Goal: Task Accomplishment & Management: Use online tool/utility

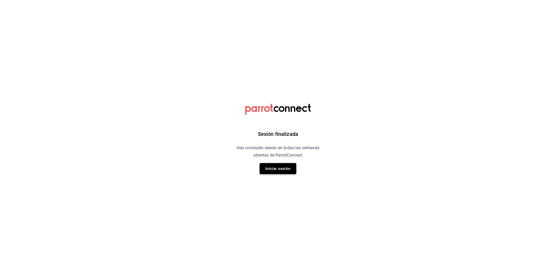
click at [283, 164] on button "Iniciar sesión" at bounding box center [278, 168] width 37 height 11
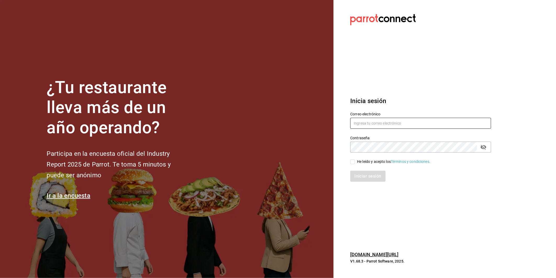
type input "ayartecruz10@gmail.com"
click at [358, 162] on div "He leído y acepto los Términos y condiciones." at bounding box center [393, 162] width 73 height 6
click at [355, 162] on input "He leído y acepto los Términos y condiciones." at bounding box center [352, 161] width 5 height 5
checkbox input "true"
click at [358, 179] on button "Iniciar sesión" at bounding box center [368, 176] width 36 height 11
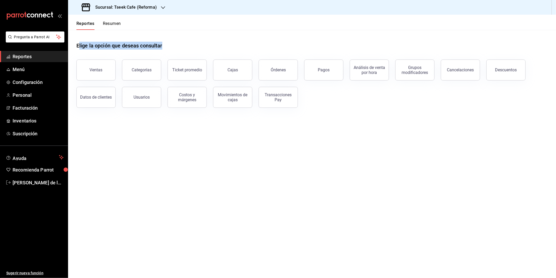
drag, startPoint x: 78, startPoint y: 42, endPoint x: 266, endPoint y: 57, distance: 188.1
click at [266, 57] on div "Elige la opción que deseas consultar Ventas Categorías Ticket promedio Cajas Ór…" at bounding box center [311, 69] width 471 height 78
drag, startPoint x: 266, startPoint y: 57, endPoint x: 355, endPoint y: 163, distance: 139.2
click at [355, 163] on main "Elige la opción que deseas consultar Ventas Categorías Ticket promedio Cajas Ór…" at bounding box center [312, 154] width 488 height 248
drag, startPoint x: 476, startPoint y: 183, endPoint x: 85, endPoint y: 52, distance: 412.7
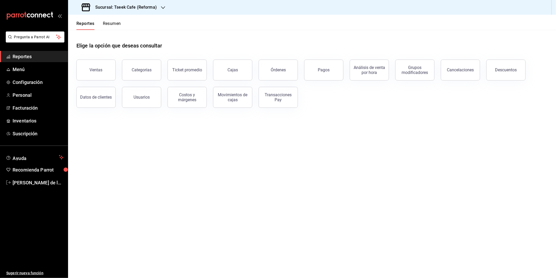
click at [85, 52] on main "Elige la opción que deseas consultar Ventas Categorías Ticket promedio Cajas Ór…" at bounding box center [312, 154] width 488 height 248
drag, startPoint x: 85, startPoint y: 52, endPoint x: 215, endPoint y: 55, distance: 130.2
click at [215, 55] on div "Elige la opción que deseas consultar Ventas Categorías Ticket promedio Cajas Ór…" at bounding box center [312, 73] width 488 height 86
click at [124, 48] on h1 "Elige la opción que deseas consultar" at bounding box center [119, 46] width 86 height 8
click at [122, 48] on h1 "Elige la opción que deseas consultar" at bounding box center [119, 46] width 86 height 8
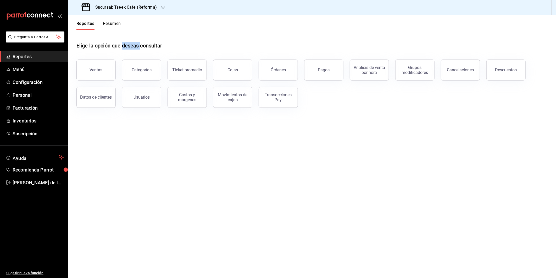
click at [122, 48] on h1 "Elige la opción que deseas consultar" at bounding box center [119, 46] width 86 height 8
click at [385, 115] on div "Elige la opción que deseas consultar Ventas Categorías Ticket promedio Cajas Ór…" at bounding box center [312, 73] width 488 height 86
click at [142, 43] on h1 "Elige la opción que deseas consultar" at bounding box center [119, 46] width 86 height 8
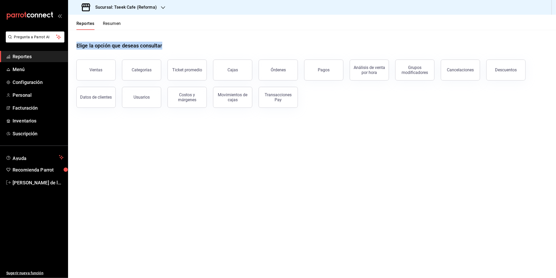
click at [142, 43] on h1 "Elige la opción que deseas consultar" at bounding box center [119, 46] width 86 height 8
drag, startPoint x: 142, startPoint y: 43, endPoint x: 117, endPoint y: 42, distance: 25.2
click at [117, 42] on h1 "Elige la opción que deseas consultar" at bounding box center [119, 46] width 86 height 8
click at [40, 82] on span "Configuración" at bounding box center [38, 82] width 51 height 7
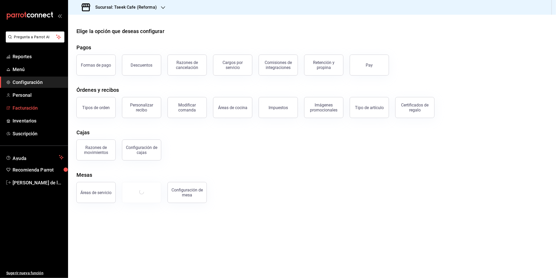
click at [48, 107] on span "Facturación" at bounding box center [38, 107] width 51 height 7
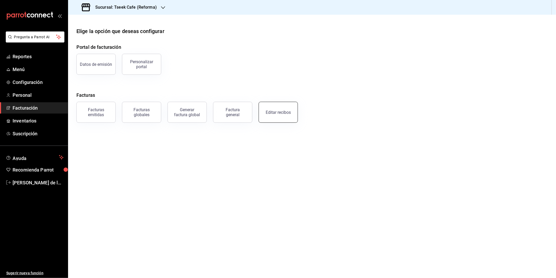
click at [274, 118] on button "Editar recibos" at bounding box center [278, 112] width 39 height 21
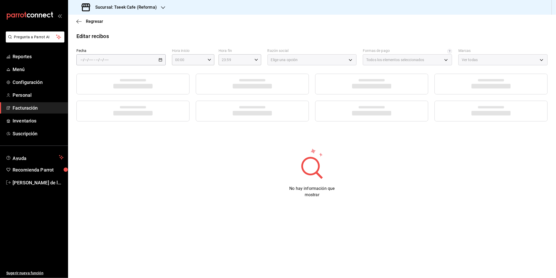
type input "66997c91-05ea-4bb7-a37a-48eae8dc81e8"
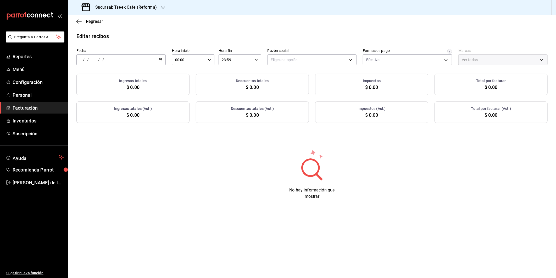
click at [148, 62] on div "/ / - / /" at bounding box center [120, 59] width 89 height 11
click at [461, 181] on div "No hay información que mostrar" at bounding box center [312, 174] width 488 height 50
click at [391, 137] on div "Editar recibos Fecha / / - / / Hora inicio 00:00 Hora inicio Hora fin 23:59 Hor…" at bounding box center [312, 119] width 488 height 175
click at [415, 156] on div "No hay información que mostrar" at bounding box center [312, 174] width 488 height 50
click at [131, 64] on div "/ / - / /" at bounding box center [120, 59] width 89 height 11
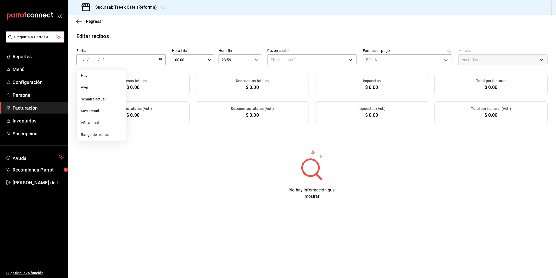
click at [136, 8] on h3 "Sucursal: Tseek Cafe (Reforma)" at bounding box center [124, 7] width 66 height 6
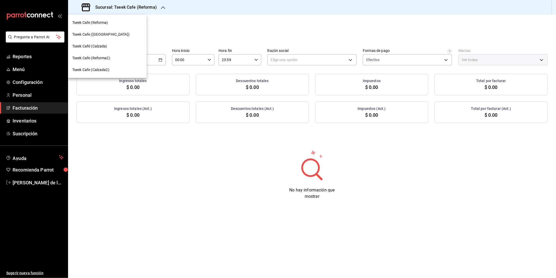
click at [113, 32] on div "Tseek Cafe ([GEOGRAPHIC_DATA])" at bounding box center [107, 35] width 70 height 6
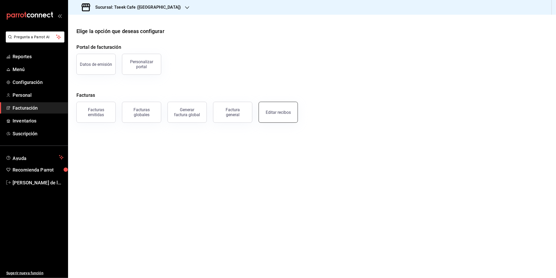
click at [290, 111] on button "Editar recibos" at bounding box center [278, 112] width 39 height 21
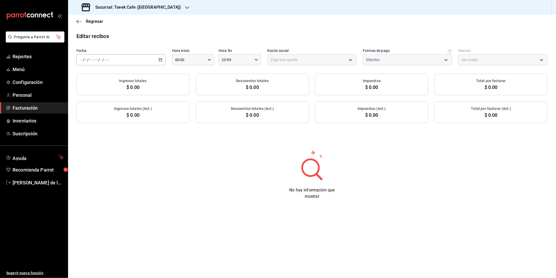
type input "a6c94f89-2ed6-46a1-82bd-92c01fab0e94"
click at [123, 58] on div "/ / - / /" at bounding box center [120, 59] width 89 height 11
click at [195, 149] on div "Editar recibos Fecha / / - / / [DATE] [DATE] Semana actual Mes actual Año actua…" at bounding box center [312, 119] width 488 height 175
click at [544, 207] on div "Editar recibos Fecha / / - / / Hora inicio 00:00 Hora inicio Hora fin 23:59 Hor…" at bounding box center [312, 119] width 488 height 175
click at [135, 59] on div "/ / - / /" at bounding box center [120, 59] width 89 height 11
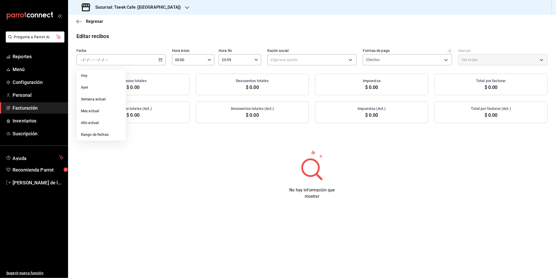
click at [250, 152] on div "No hay información que mostrar" at bounding box center [312, 174] width 488 height 50
click at [143, 60] on div "/ / - / /" at bounding box center [120, 59] width 89 height 11
click at [100, 133] on span "Rango de fechas" at bounding box center [101, 135] width 41 height 6
click at [172, 128] on abbr "22" at bounding box center [173, 129] width 3 height 4
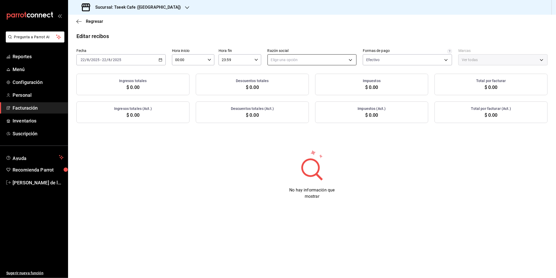
click at [303, 62] on body "Pregunta a Parrot AI Reportes Menú Configuración Personal Facturación Inventari…" at bounding box center [278, 139] width 556 height 278
click at [294, 87] on li "GRUPO TSEEK DEL NOROESTE" at bounding box center [312, 87] width 89 height 10
type input "6eca467f-372b-4b56-9453-53fa34339664"
type input "e48aee5e-83eb-415e-8277-edc072ba9fa6"
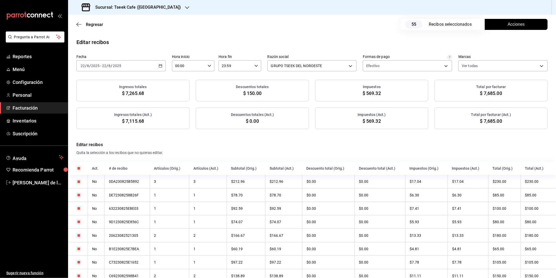
click at [160, 63] on div "[DATE] [DATE] - [DATE] [DATE]" at bounding box center [120, 65] width 89 height 11
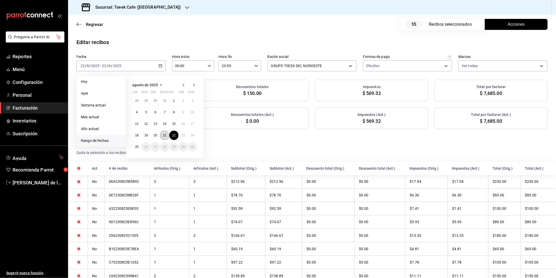
click at [167, 135] on button "21" at bounding box center [164, 134] width 9 height 9
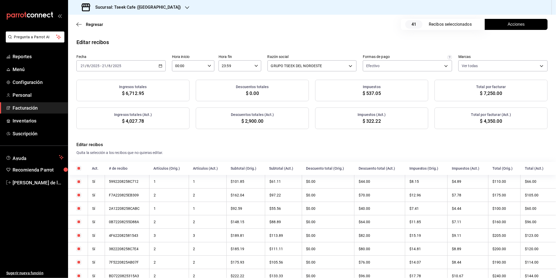
click at [143, 58] on label "Fecha" at bounding box center [120, 57] width 89 height 4
click at [141, 66] on div "[DATE] [DATE] - [DATE] [DATE]" at bounding box center [120, 65] width 89 height 11
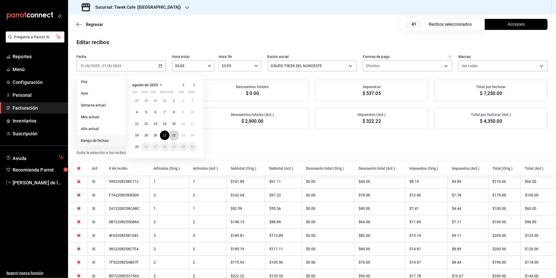
click at [174, 134] on abbr "22" at bounding box center [173, 135] width 3 height 4
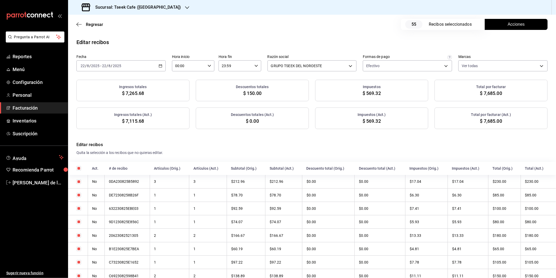
click at [493, 20] on button "Acciones" at bounding box center [516, 24] width 63 height 11
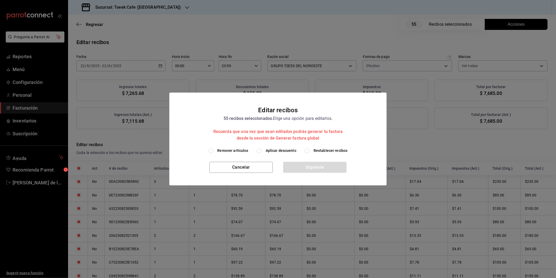
click at [284, 149] on span "Aplicar descuento" at bounding box center [281, 151] width 31 height 6
click at [262, 149] on input "Aplicar descuento" at bounding box center [259, 150] width 5 height 5
radio input "true"
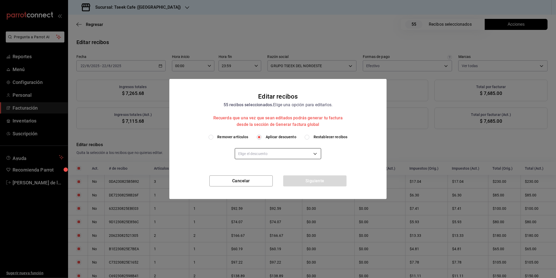
click at [260, 153] on body "Pregunta a Parrot AI Reportes Menú Configuración Personal Facturación Inventari…" at bounding box center [278, 139] width 556 height 278
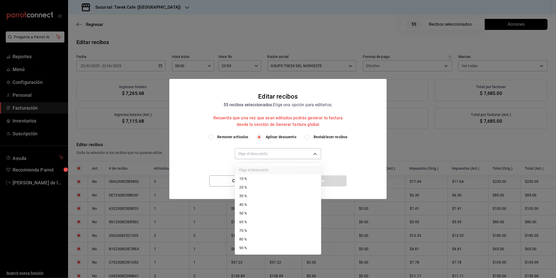
click at [250, 205] on li "40 %" at bounding box center [278, 204] width 86 height 9
type input "40"
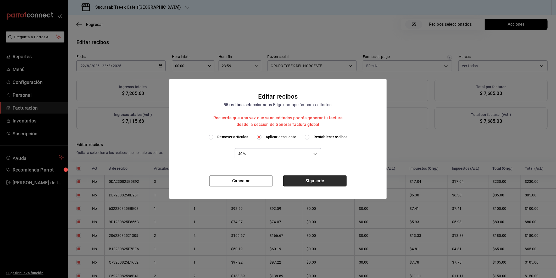
click at [309, 182] on button "Siguiente" at bounding box center [314, 180] width 63 height 11
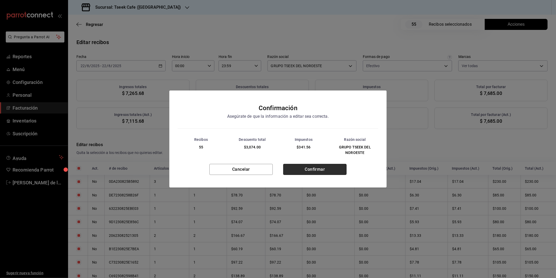
click at [312, 173] on button "Confirmar" at bounding box center [314, 169] width 63 height 11
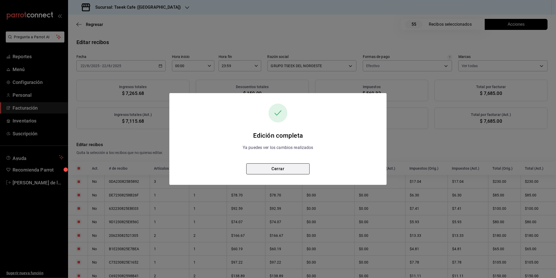
click at [292, 166] on button "Cerrar" at bounding box center [277, 168] width 63 height 11
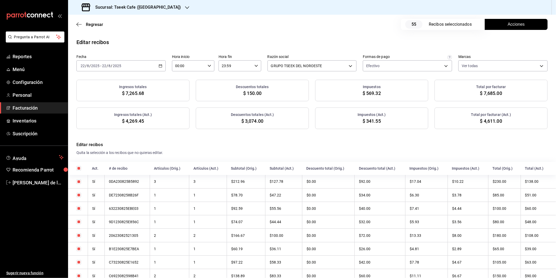
click at [158, 61] on div "[DATE] [DATE] - [DATE] [DATE]" at bounding box center [120, 65] width 89 height 11
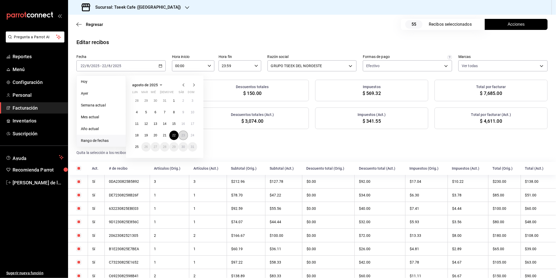
click at [185, 134] on button "23" at bounding box center [183, 134] width 9 height 9
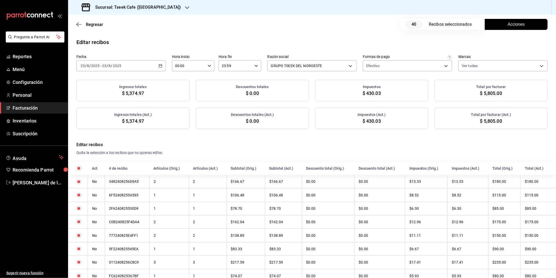
click at [511, 24] on span "Acciones" at bounding box center [516, 24] width 17 height 6
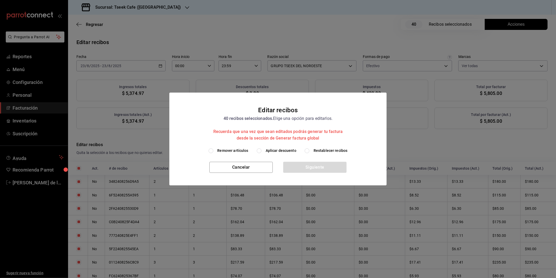
click at [276, 152] on span "Aplicar descuento" at bounding box center [281, 151] width 31 height 6
click at [262, 152] on input "Aplicar descuento" at bounding box center [259, 150] width 5 height 5
radio input "true"
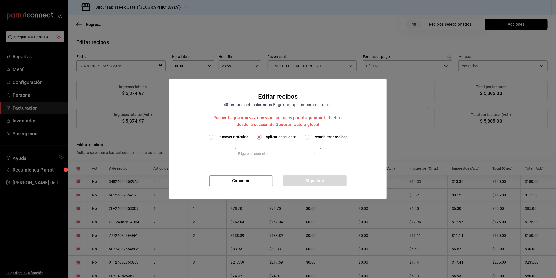
click at [274, 151] on body "Pregunta a Parrot AI Reportes Menú Configuración Personal Facturación Inventari…" at bounding box center [278, 139] width 556 height 278
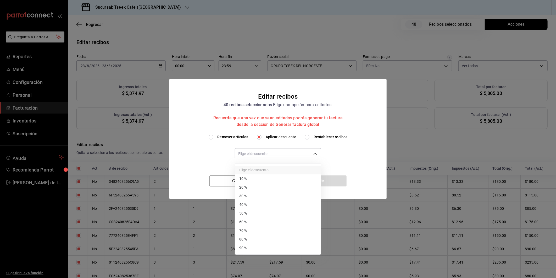
click at [257, 204] on li "40 %" at bounding box center [278, 204] width 86 height 9
type input "40"
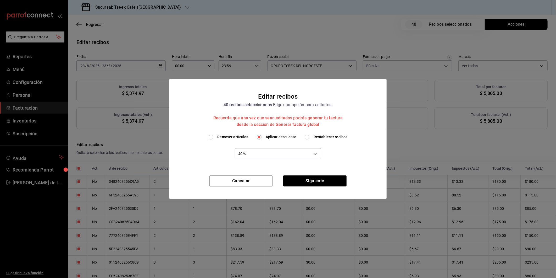
click at [304, 186] on div "Cancelar Siguiente" at bounding box center [277, 187] width 217 height 24
click at [305, 184] on button "Siguiente" at bounding box center [314, 180] width 63 height 11
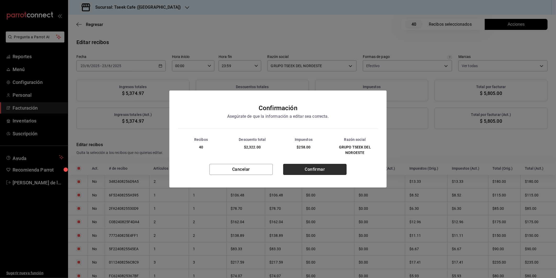
click at [311, 174] on button "Confirmar" at bounding box center [314, 169] width 63 height 11
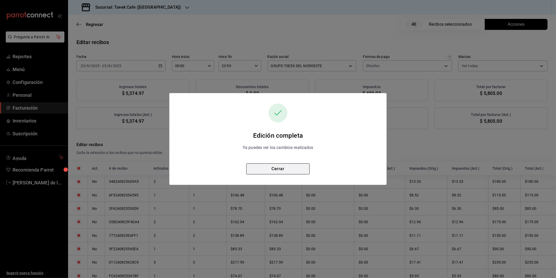
click at [303, 172] on button "Cerrar" at bounding box center [277, 168] width 63 height 11
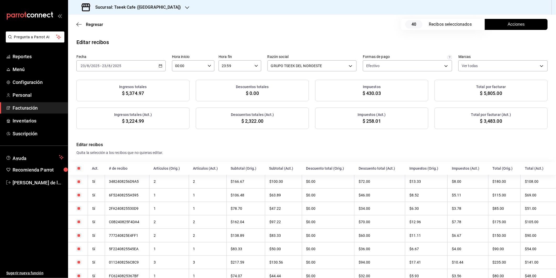
click at [501, 148] on div "Editar recibos Quita la selección a los recibos que no quieras editar." at bounding box center [311, 148] width 471 height 14
click at [143, 63] on div "[DATE] [DATE] - [DATE] [DATE]" at bounding box center [120, 65] width 89 height 11
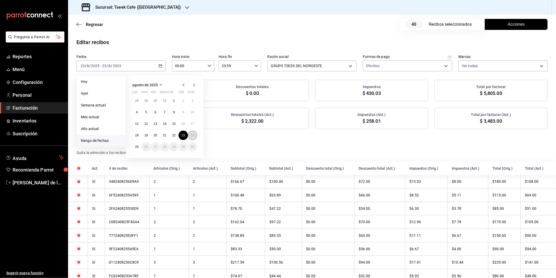
click at [193, 133] on button "24" at bounding box center [192, 134] width 9 height 9
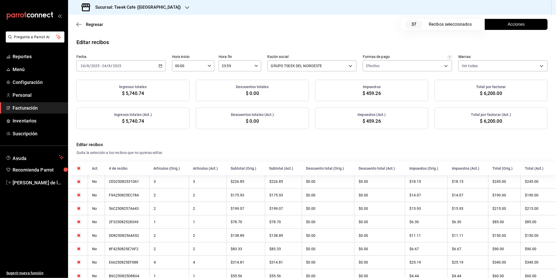
click at [508, 25] on span "Acciones" at bounding box center [516, 24] width 17 height 6
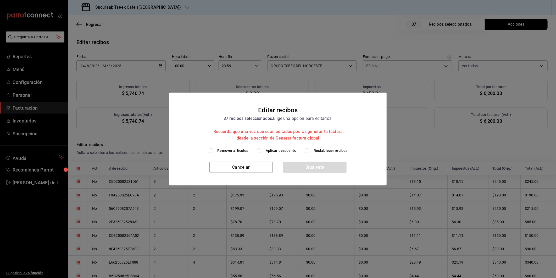
click at [279, 152] on span "Aplicar descuento" at bounding box center [281, 151] width 31 height 6
click at [262, 152] on input "Aplicar descuento" at bounding box center [259, 150] width 5 height 5
radio input "true"
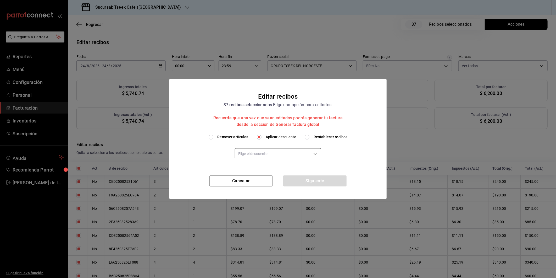
click at [265, 151] on body "Pregunta a Parrot AI Reportes Menú Configuración Personal Facturación Inventari…" at bounding box center [278, 139] width 556 height 278
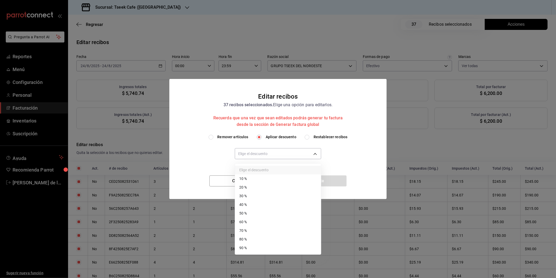
click at [244, 205] on li "40 %" at bounding box center [278, 204] width 86 height 9
type input "40"
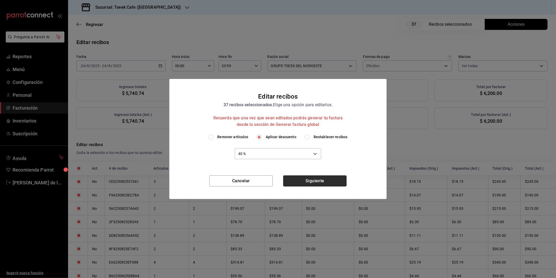
click at [298, 182] on button "Siguiente" at bounding box center [314, 180] width 63 height 11
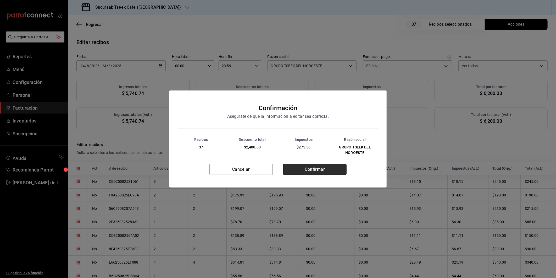
click at [303, 168] on button "Confirmar" at bounding box center [314, 169] width 63 height 11
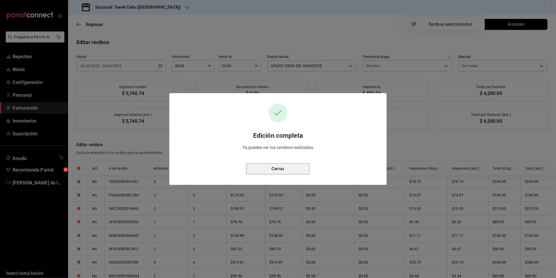
click at [303, 168] on button "Cerrar" at bounding box center [277, 168] width 63 height 11
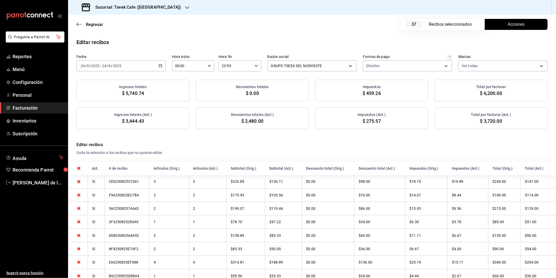
click at [120, 7] on h3 "Sucursal: Tseek Cafe ([GEOGRAPHIC_DATA])" at bounding box center [136, 7] width 90 height 6
click at [120, 24] on div "Tseek Cafe (Reforma)" at bounding box center [107, 23] width 70 height 6
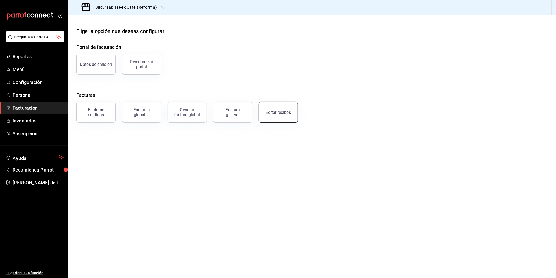
click at [271, 112] on div "Editar recibos" at bounding box center [278, 112] width 25 height 5
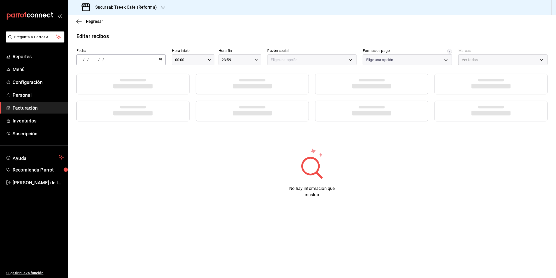
type input "66997c91-05ea-4bb7-a37a-48eae8dc81e8"
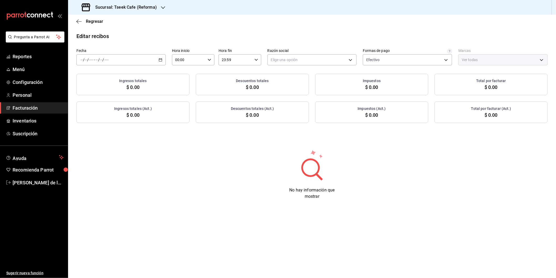
click at [160, 61] on icon "button" at bounding box center [161, 60] width 4 height 4
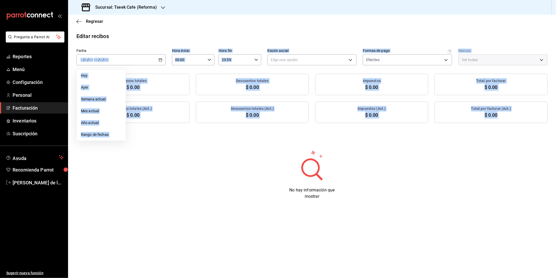
drag, startPoint x: 103, startPoint y: 134, endPoint x: 117, endPoint y: 158, distance: 28.4
drag, startPoint x: 117, startPoint y: 158, endPoint x: 124, endPoint y: 162, distance: 8.1
click at [124, 162] on div "No hay información que mostrar" at bounding box center [312, 174] width 488 height 50
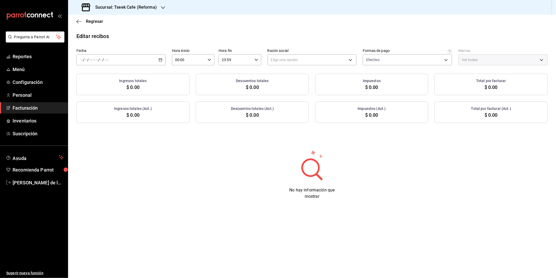
click at [155, 64] on div "/ / - / /" at bounding box center [120, 59] width 89 height 11
click at [97, 130] on li "Rango de fechas" at bounding box center [101, 135] width 49 height 12
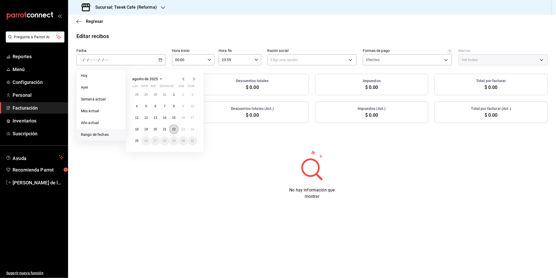
click at [173, 130] on abbr "22" at bounding box center [173, 129] width 3 height 4
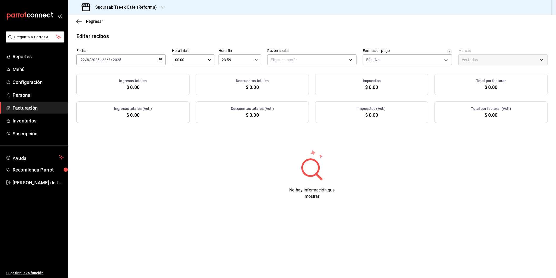
click at [312, 54] on div "Elige una opción" at bounding box center [312, 58] width 89 height 13
click at [301, 60] on body "Pregunta a Parrot AI Reportes Menú Configuración Personal Facturación Inventari…" at bounding box center [278, 139] width 556 height 278
click at [287, 82] on li "GRUPO TSEEK DEL NOROESTE" at bounding box center [312, 87] width 89 height 10
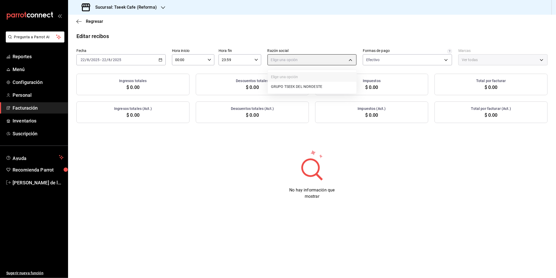
type input "34cacc2b-01fe-412f-b909-7af0a0edc929"
type input "007138e5-69dd-4443-9d50-6c2aa0b03d3e"
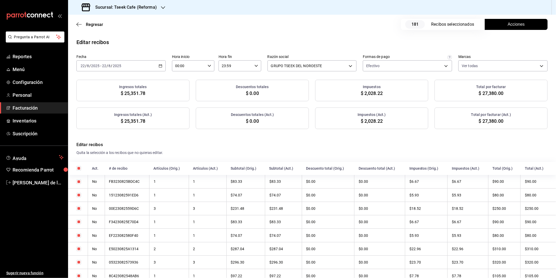
click at [536, 27] on button "Acciones" at bounding box center [516, 24] width 63 height 11
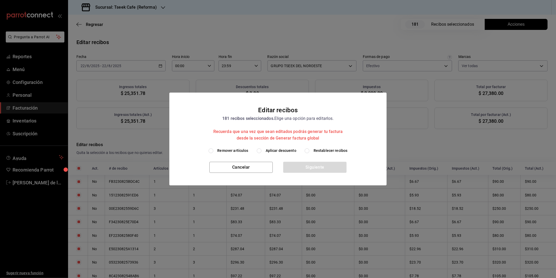
click at [282, 149] on span "Aplicar descuento" at bounding box center [281, 151] width 31 height 6
click at [262, 149] on input "Aplicar descuento" at bounding box center [259, 150] width 5 height 5
radio input "true"
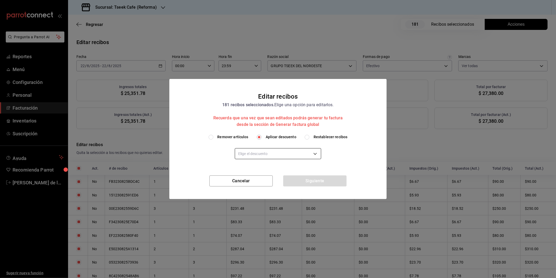
click at [264, 155] on body "Pregunta a Parrot AI Reportes Menú Configuración Personal Facturación Inventari…" at bounding box center [278, 139] width 556 height 278
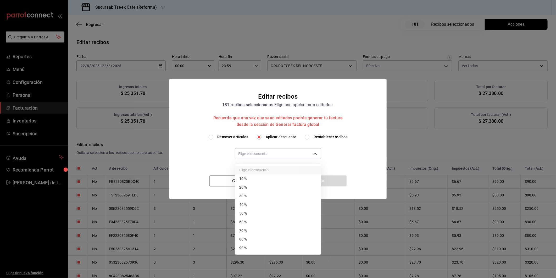
drag, startPoint x: 250, startPoint y: 205, endPoint x: 255, endPoint y: 198, distance: 8.8
click at [250, 205] on li "40 %" at bounding box center [278, 204] width 86 height 9
type input "40"
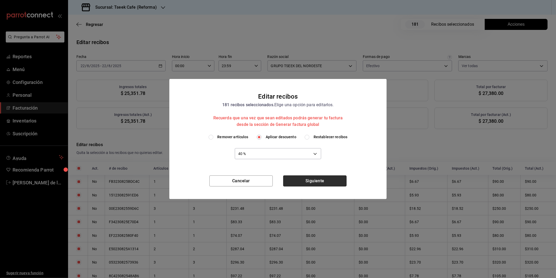
click at [304, 176] on button "Siguiente" at bounding box center [314, 180] width 63 height 11
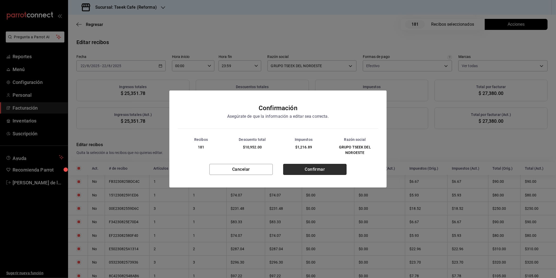
click at [308, 168] on button "Confirmar" at bounding box center [314, 169] width 63 height 11
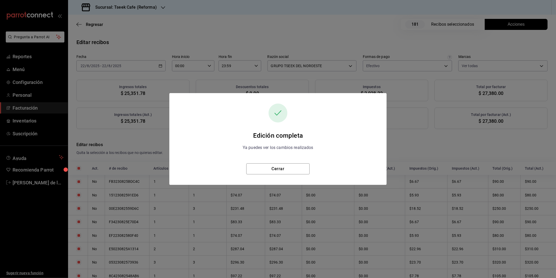
click at [502, 129] on div "Edición completa Ya puedes ver los cambios realizados Cerrar" at bounding box center [278, 139] width 556 height 278
click at [300, 174] on button "Cerrar" at bounding box center [277, 168] width 63 height 11
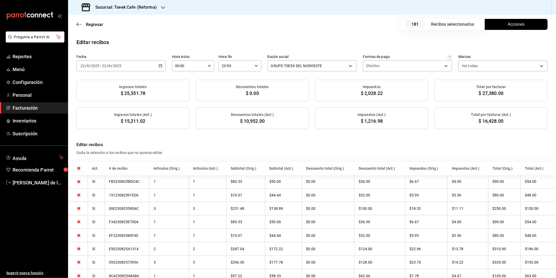
click at [517, 18] on div "Regresar 181 Recibos seleccionados Acciones" at bounding box center [312, 24] width 488 height 19
click at [521, 21] on button "Acciones" at bounding box center [516, 24] width 63 height 11
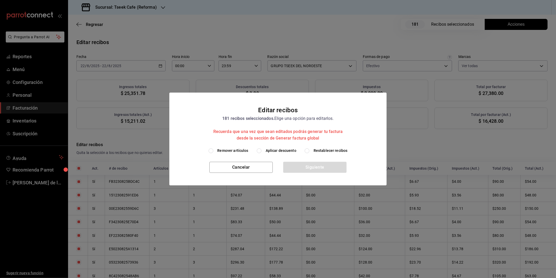
click at [283, 151] on span "Aplicar descuento" at bounding box center [281, 151] width 31 height 6
click at [262, 151] on input "Aplicar descuento" at bounding box center [259, 150] width 5 height 5
radio input "true"
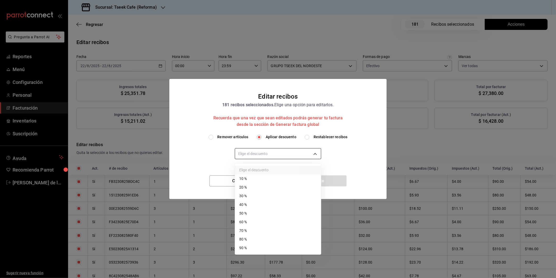
click at [266, 151] on body "Pregunta a Parrot AI Reportes Menú Configuración Personal Facturación Inventari…" at bounding box center [278, 139] width 556 height 278
click at [253, 202] on li "40 %" at bounding box center [278, 204] width 86 height 9
type input "40"
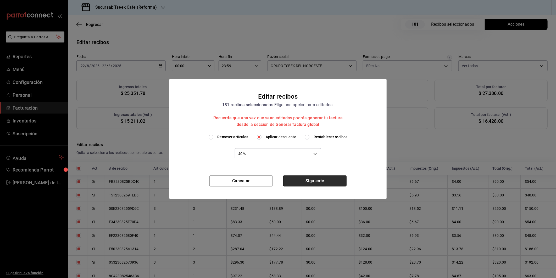
click at [312, 182] on button "Siguiente" at bounding box center [314, 180] width 63 height 11
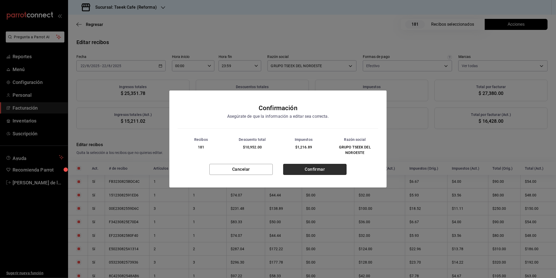
click at [322, 166] on button "Confirmar" at bounding box center [314, 169] width 63 height 11
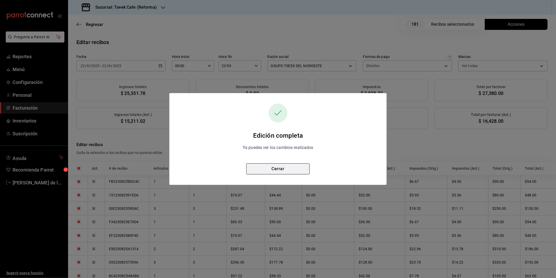
click at [292, 171] on button "Cerrar" at bounding box center [277, 168] width 63 height 11
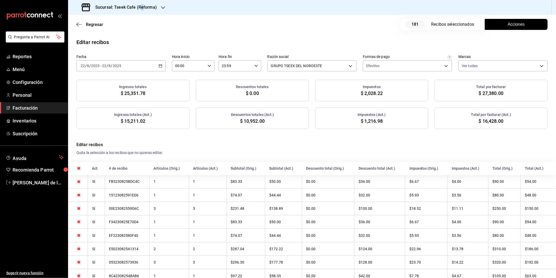
click at [142, 1] on div "Sucursal: Tseek Cafe (Reforma)" at bounding box center [119, 7] width 95 height 15
drag, startPoint x: 142, startPoint y: 1, endPoint x: 260, endPoint y: 42, distance: 124.6
click at [260, 42] on div at bounding box center [278, 139] width 556 height 278
click at [153, 64] on div "[DATE] [DATE] - [DATE] [DATE]" at bounding box center [120, 65] width 89 height 11
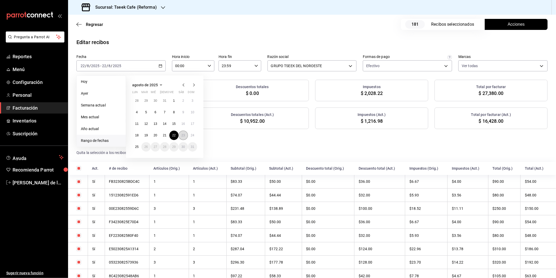
click at [182, 134] on abbr "23" at bounding box center [183, 135] width 3 height 4
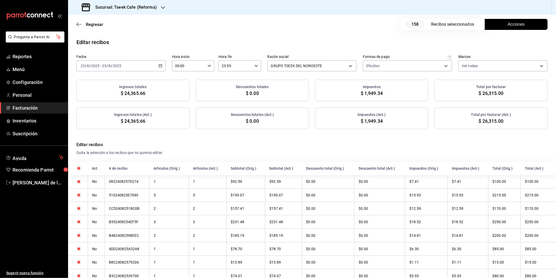
click at [503, 24] on button "Acciones" at bounding box center [516, 24] width 63 height 11
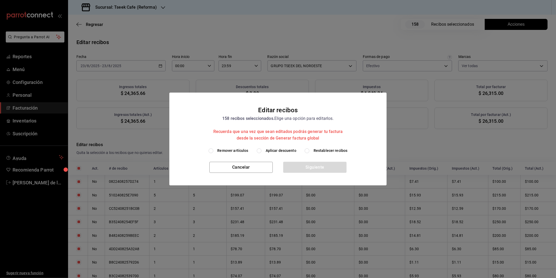
click at [278, 151] on span "Aplicar descuento" at bounding box center [281, 151] width 31 height 6
click at [262, 151] on input "Aplicar descuento" at bounding box center [259, 150] width 5 height 5
radio input "true"
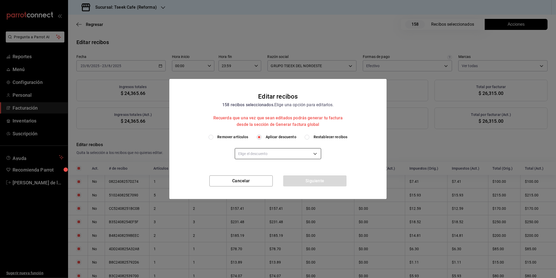
click at [266, 148] on body "Pregunta a Parrot AI Reportes Menú Configuración Personal Facturación Inventari…" at bounding box center [278, 139] width 556 height 278
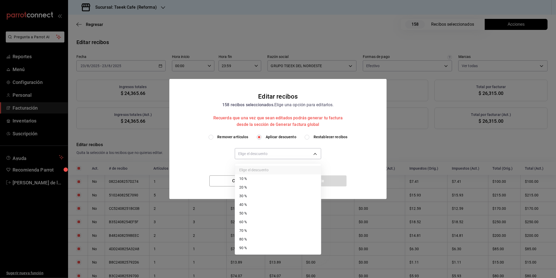
click at [254, 205] on li "40 %" at bounding box center [278, 204] width 86 height 9
type input "40"
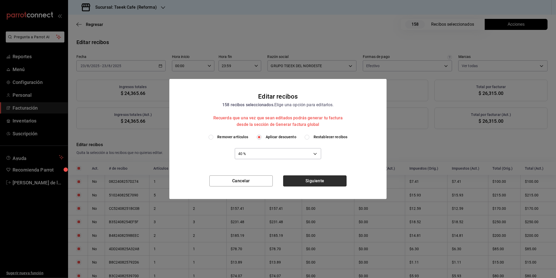
click at [308, 182] on button "Siguiente" at bounding box center [314, 180] width 63 height 11
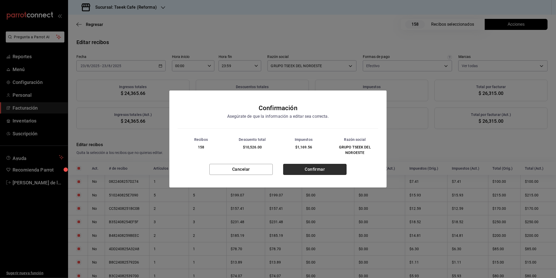
click at [314, 169] on button "Confirmar" at bounding box center [314, 169] width 63 height 11
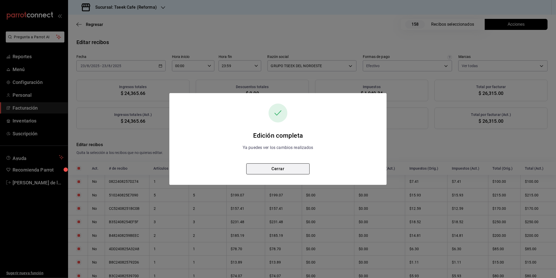
click at [271, 169] on button "Cerrar" at bounding box center [277, 168] width 63 height 11
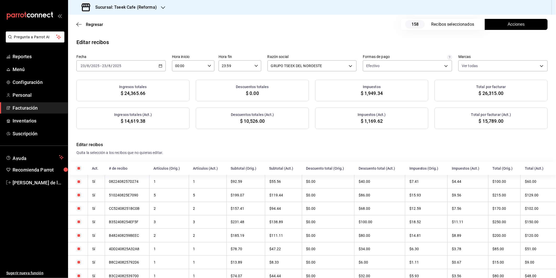
click at [148, 64] on div "[DATE] [DATE] - [DATE] [DATE]" at bounding box center [120, 65] width 89 height 11
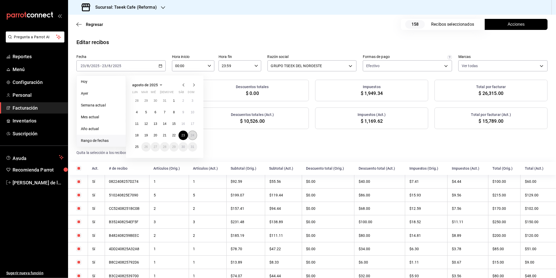
click at [193, 134] on abbr "24" at bounding box center [192, 135] width 3 height 4
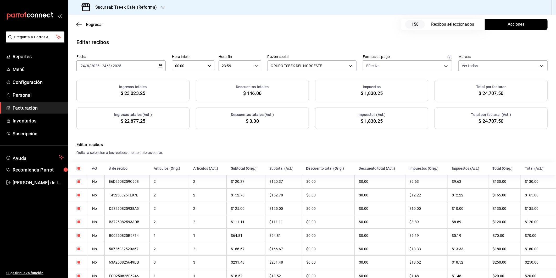
click at [524, 26] on button "Acciones" at bounding box center [516, 24] width 63 height 11
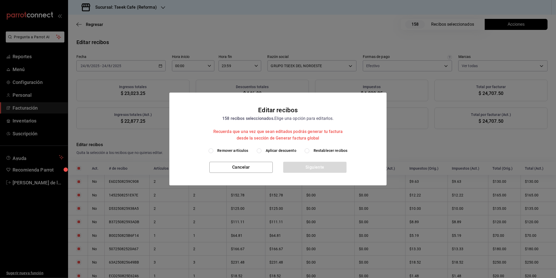
click at [282, 150] on span "Aplicar descuento" at bounding box center [281, 151] width 31 height 6
click at [262, 150] on input "Aplicar descuento" at bounding box center [259, 150] width 5 height 5
radio input "true"
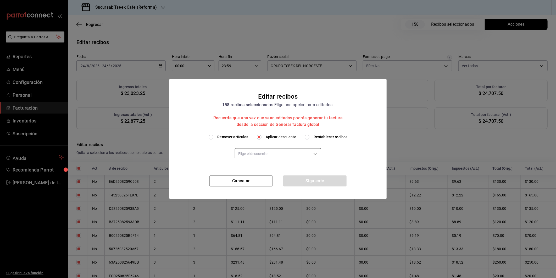
click at [275, 153] on body "Pregunta a Parrot AI Reportes Menú Configuración Personal Facturación Inventari…" at bounding box center [278, 139] width 556 height 278
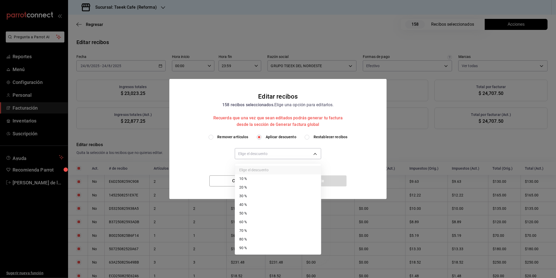
click at [263, 206] on li "40 %" at bounding box center [278, 204] width 86 height 9
type input "40"
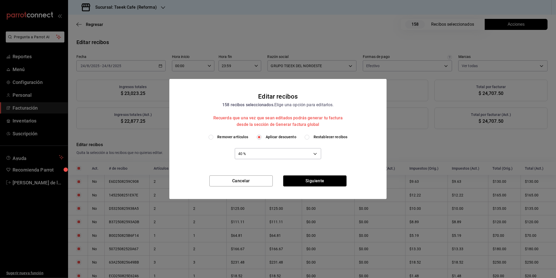
click at [288, 184] on button "Siguiente" at bounding box center [314, 180] width 63 height 11
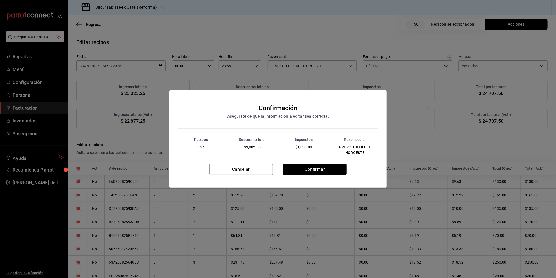
click at [317, 163] on div "Recibos 157 Descuento total $9,882.80 Impuestos $1,098.09 Razón social GRUPO TS…" at bounding box center [277, 145] width 217 height 35
click at [315, 168] on button "Confirmar" at bounding box center [314, 169] width 63 height 11
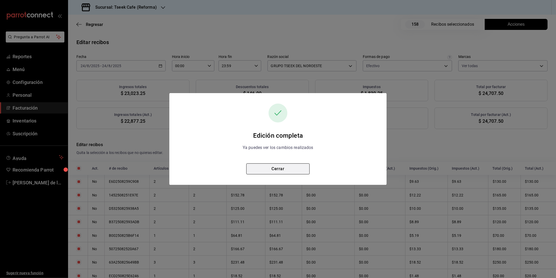
click at [298, 168] on button "Cerrar" at bounding box center [277, 168] width 63 height 11
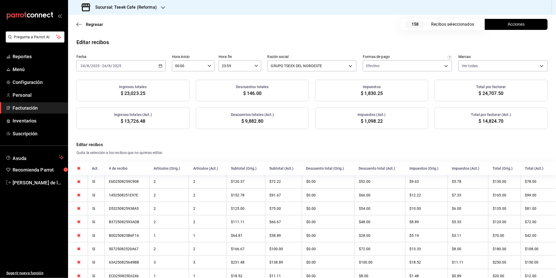
click at [150, 13] on div "Sucursal: Tseek Cafe (Reforma)" at bounding box center [119, 7] width 95 height 15
click at [111, 44] on div "Tseek Café (Calzada)" at bounding box center [107, 46] width 70 height 6
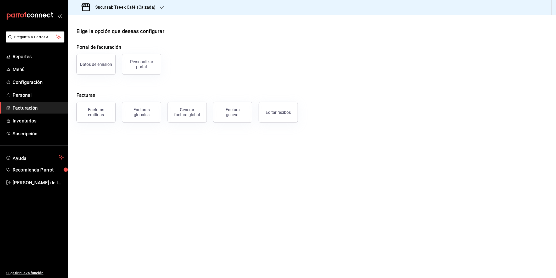
click at [464, 107] on div "Facturas emitidas Facturas globales Generar factura global Factura general Edit…" at bounding box center [309, 108] width 478 height 27
click at [295, 114] on button "Editar recibos" at bounding box center [278, 112] width 39 height 21
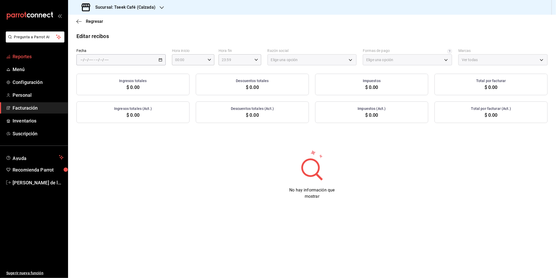
type input "73967a22-07ac-4ce9-b5ea-9ffcd4b244b9"
click at [105, 55] on div "/ / - / /" at bounding box center [120, 59] width 89 height 11
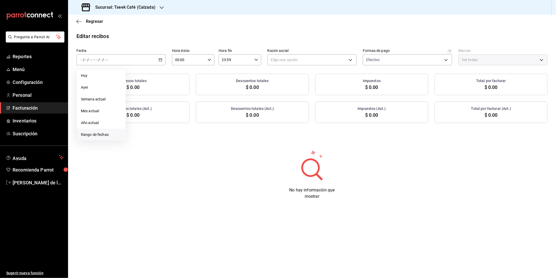
click at [91, 136] on span "Rango de fechas" at bounding box center [101, 135] width 41 height 6
click at [175, 129] on abbr "22" at bounding box center [173, 129] width 3 height 4
click at [338, 65] on div "Fecha [DATE] [DATE] - [DATE] [DATE] Hora inicio 00:00 Hora inicio Hora fin 23:5…" at bounding box center [312, 85] width 488 height 74
click at [334, 59] on body "Pregunta a Parrot AI Reportes Menú Configuración Personal Facturación Inventari…" at bounding box center [278, 139] width 556 height 278
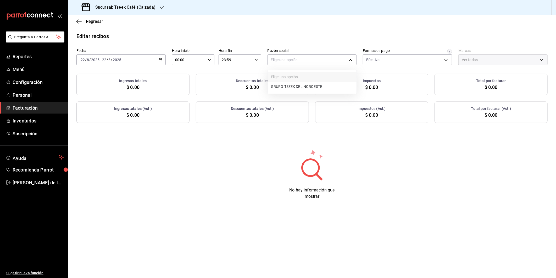
click at [301, 81] on ul "Elige una opción GRUPO TSEEK DEL NOROESTE" at bounding box center [312, 82] width 89 height 24
click at [307, 86] on li "GRUPO TSEEK DEL NOROESTE" at bounding box center [312, 87] width 89 height 10
type input "fdc6fdac-ea0d-4fb2-9085-4ef80e4c9cd6"
type input "18d9f73d-61ed-4fc8-a0ec-87c929603494"
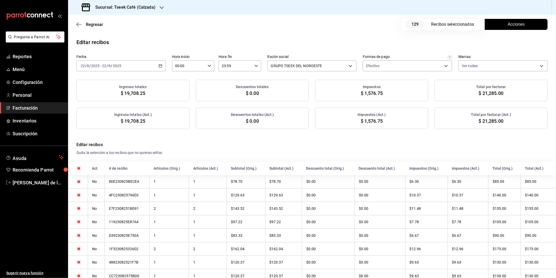
click at [515, 21] on span "Acciones" at bounding box center [516, 24] width 17 height 6
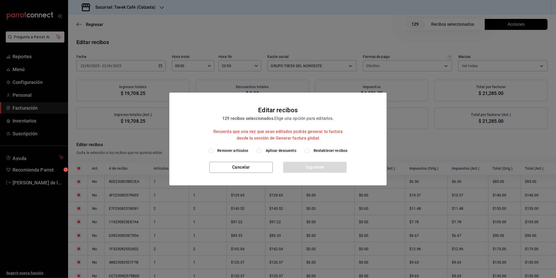
click at [282, 149] on span "Aplicar descuento" at bounding box center [281, 151] width 31 height 6
click at [262, 149] on input "Aplicar descuento" at bounding box center [259, 150] width 5 height 5
radio input "true"
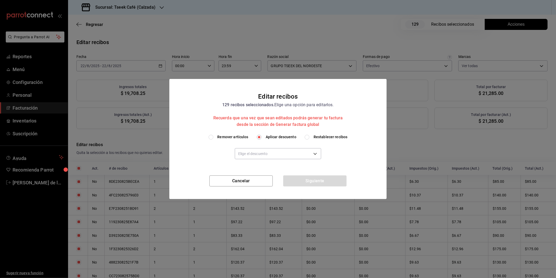
click at [258, 159] on div "Elige el descuento" at bounding box center [278, 153] width 86 height 14
click at [257, 156] on body "Pregunta a Parrot AI Reportes Menú Configuración Personal Facturación Inventari…" at bounding box center [278, 139] width 556 height 278
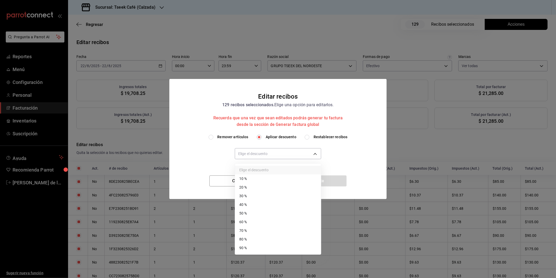
click at [245, 204] on li "40 %" at bounding box center [278, 204] width 86 height 9
type input "40"
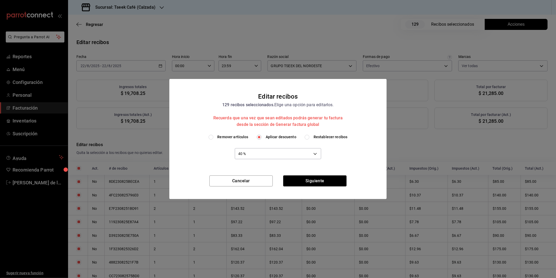
click at [300, 174] on div "Remover artículos Aplicar descuento Restablecer recibos 40 % 40" at bounding box center [277, 154] width 217 height 41
click at [302, 178] on button "Siguiente" at bounding box center [314, 180] width 63 height 11
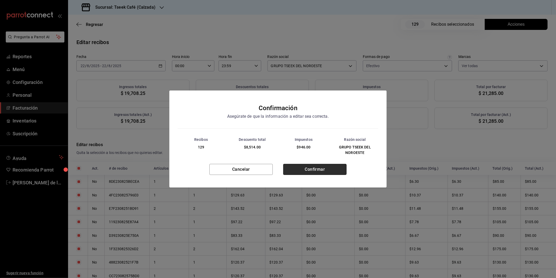
click at [305, 170] on button "Confirmar" at bounding box center [314, 169] width 63 height 11
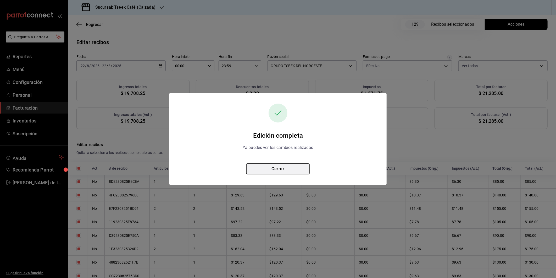
click at [294, 172] on button "Cerrar" at bounding box center [277, 168] width 63 height 11
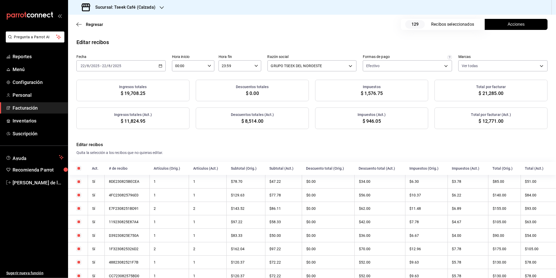
click at [495, 27] on button "Acciones" at bounding box center [516, 24] width 63 height 11
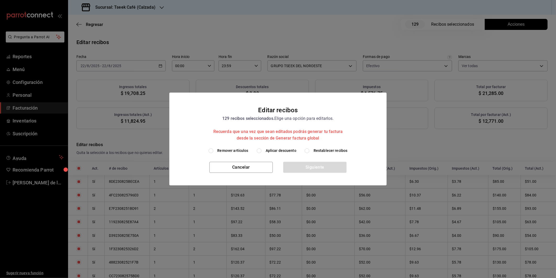
click at [293, 150] on span "Aplicar descuento" at bounding box center [281, 151] width 31 height 6
click at [262, 150] on input "Aplicar descuento" at bounding box center [259, 150] width 5 height 5
radio input "true"
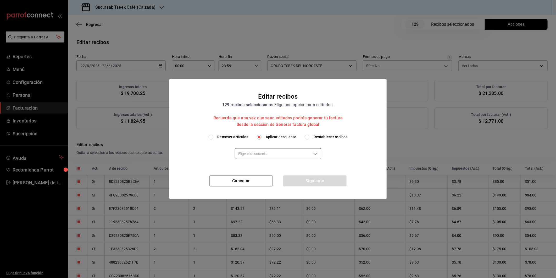
click at [269, 156] on body "Pregunta a Parrot AI Reportes Menú Configuración Personal Facturación Inventari…" at bounding box center [278, 139] width 556 height 278
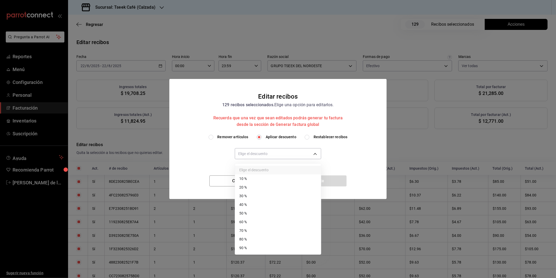
click at [240, 201] on li "40 %" at bounding box center [278, 204] width 86 height 9
type input "40"
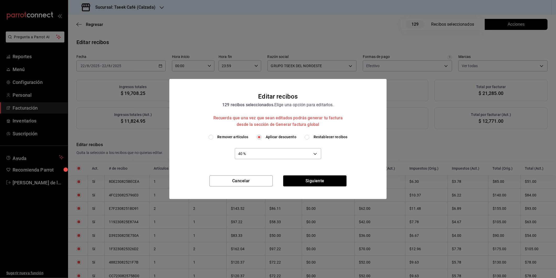
click at [313, 174] on div "Remover artículos Aplicar descuento Restablecer recibos 40 % 40" at bounding box center [277, 154] width 217 height 41
click at [314, 181] on button "Siguiente" at bounding box center [314, 180] width 63 height 11
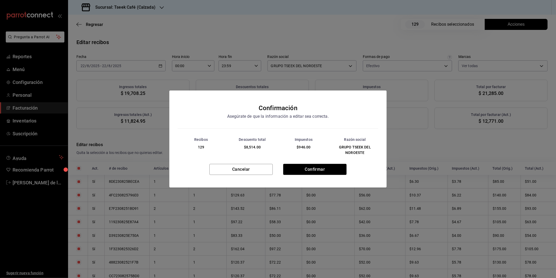
click at [314, 181] on div "Cancelar Confirmar" at bounding box center [277, 176] width 217 height 24
click at [314, 174] on button "Confirmar" at bounding box center [314, 169] width 63 height 11
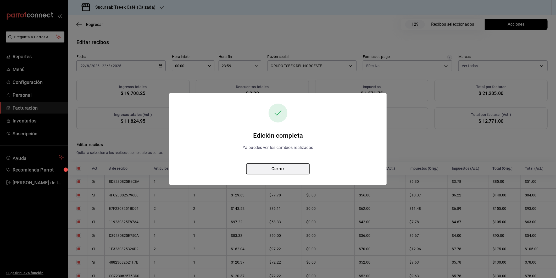
click at [283, 169] on button "Cerrar" at bounding box center [277, 168] width 63 height 11
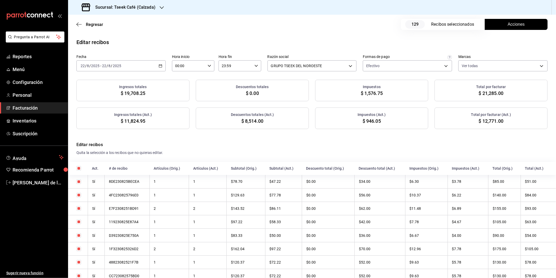
click at [142, 7] on h3 "Sucursal: Tseek Café (Calzada)" at bounding box center [123, 7] width 64 height 6
click at [200, 30] on div at bounding box center [278, 139] width 556 height 278
click at [150, 68] on div "[DATE] [DATE] - [DATE] [DATE]" at bounding box center [120, 65] width 89 height 11
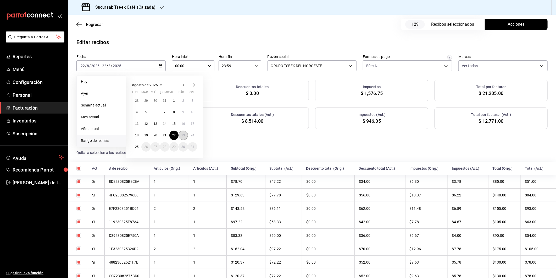
click at [183, 133] on abbr "23" at bounding box center [183, 135] width 3 height 4
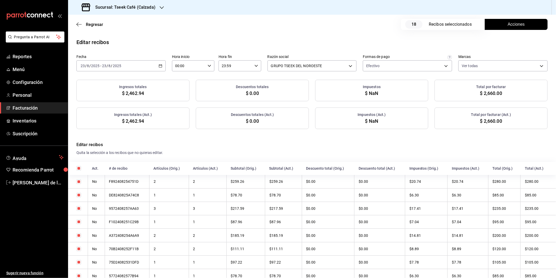
checkbox input "true"
click at [512, 25] on span "Acciones" at bounding box center [516, 24] width 17 height 6
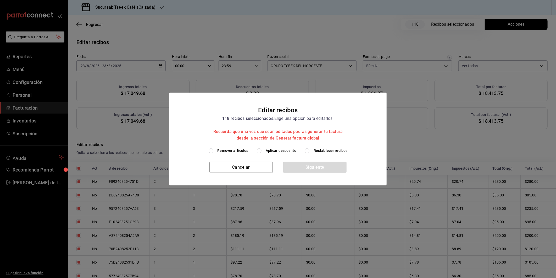
click at [276, 151] on span "Aplicar descuento" at bounding box center [281, 151] width 31 height 6
click at [262, 151] on input "Aplicar descuento" at bounding box center [259, 150] width 5 height 5
radio input "true"
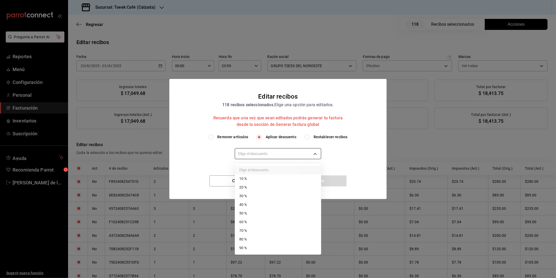
click at [282, 156] on body "Pregunta a Parrot AI Reportes Menú Configuración Personal Facturación Inventari…" at bounding box center [278, 139] width 556 height 278
click at [258, 204] on li "40 %" at bounding box center [278, 204] width 86 height 9
type input "40"
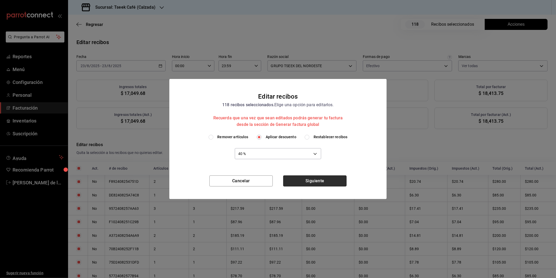
click at [322, 180] on button "Siguiente" at bounding box center [314, 180] width 63 height 11
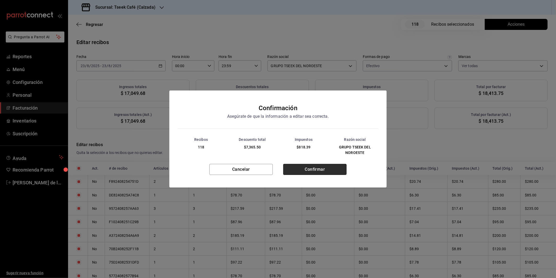
click at [323, 170] on button "Confirmar" at bounding box center [314, 169] width 63 height 11
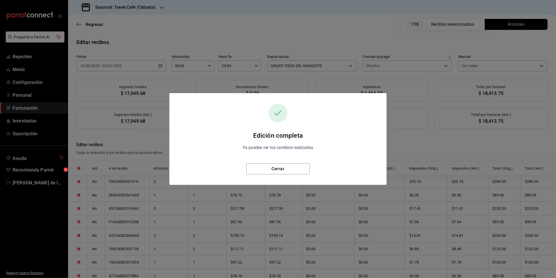
click at [425, 62] on div "Edición completa Ya puedes ver los cambios realizados Cerrar" at bounding box center [278, 139] width 556 height 278
click at [288, 161] on div "Edición completa Ya puedes ver los cambios realizados Cerrar" at bounding box center [277, 138] width 217 height 71
click at [288, 167] on button "Cerrar" at bounding box center [277, 168] width 63 height 11
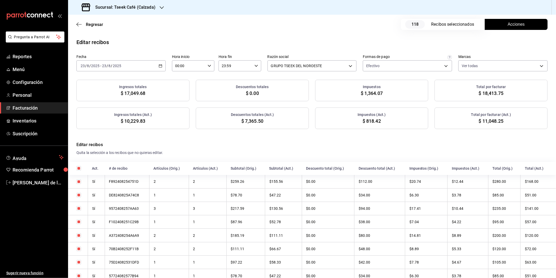
click at [159, 67] on icon "button" at bounding box center [161, 66] width 4 height 4
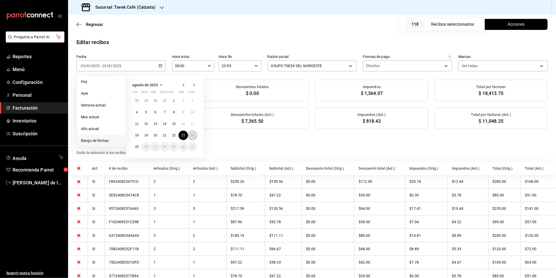
click at [193, 133] on button "24" at bounding box center [192, 134] width 9 height 9
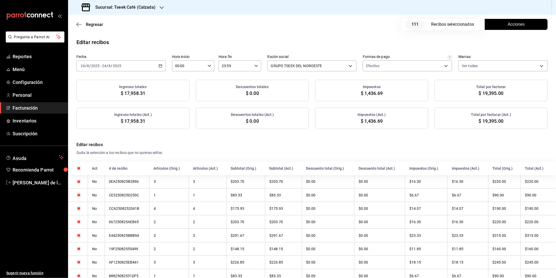
click at [501, 20] on button "Acciones" at bounding box center [516, 24] width 63 height 11
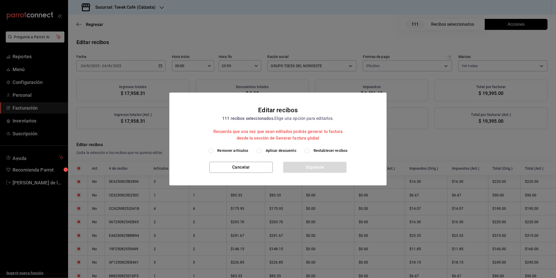
click at [287, 150] on span "Aplicar descuento" at bounding box center [281, 151] width 31 height 6
click at [262, 150] on input "Aplicar descuento" at bounding box center [259, 150] width 5 height 5
radio input "true"
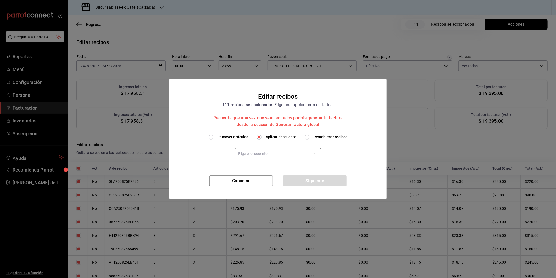
click at [273, 154] on body "Pregunta a Parrot AI Reportes Menú Configuración Personal Facturación Inventari…" at bounding box center [278, 139] width 556 height 278
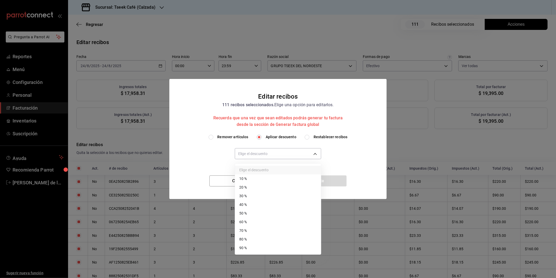
click at [257, 201] on li "40 %" at bounding box center [278, 204] width 86 height 9
type input "40"
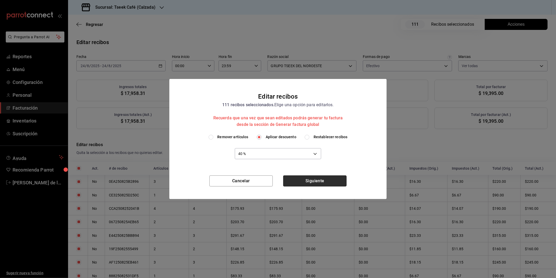
click at [317, 183] on button "Siguiente" at bounding box center [314, 180] width 63 height 11
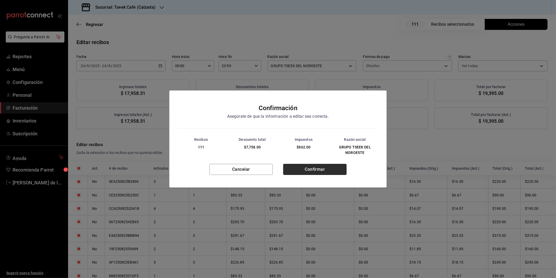
click at [318, 169] on button "Confirmar" at bounding box center [314, 169] width 63 height 11
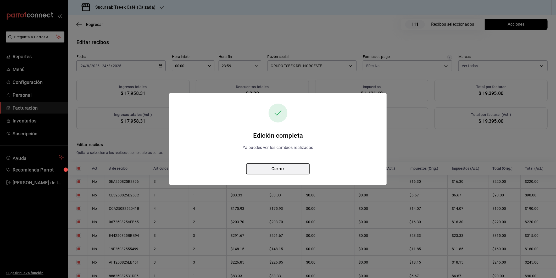
click at [283, 166] on button "Cerrar" at bounding box center [277, 168] width 63 height 11
